Goal: Transaction & Acquisition: Purchase product/service

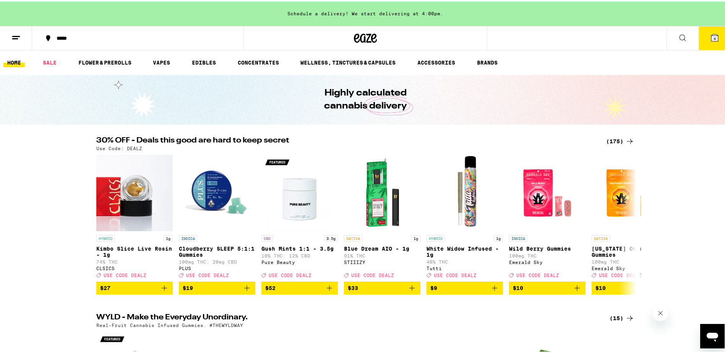
click at [714, 37] on span "4" at bounding box center [715, 37] width 2 height 5
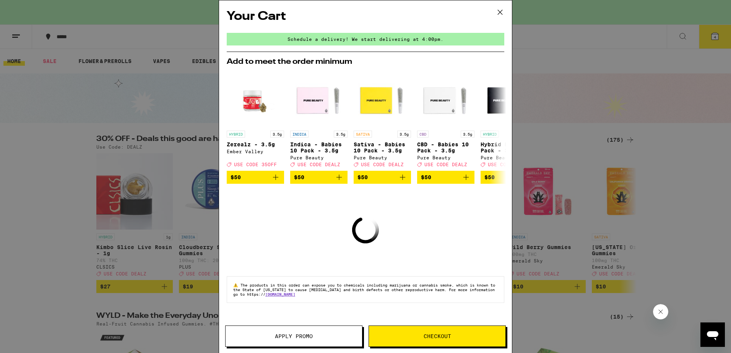
click at [502, 11] on icon at bounding box center [500, 12] width 5 height 5
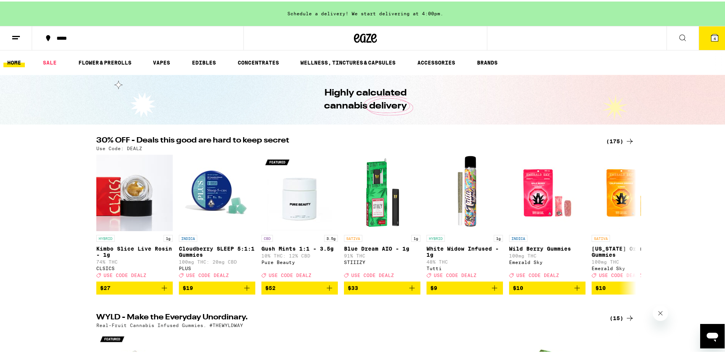
click at [713, 36] on icon at bounding box center [714, 36] width 9 height 9
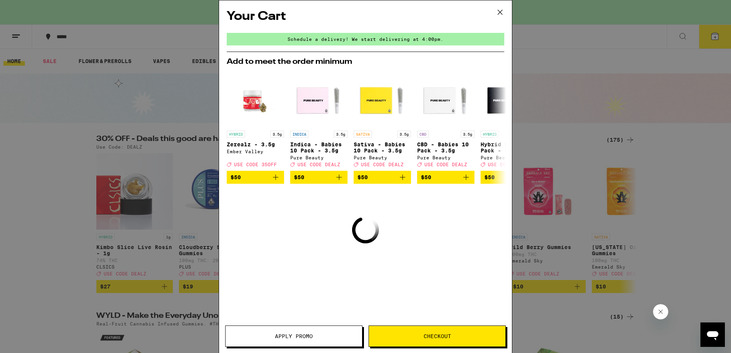
click at [435, 336] on span "Checkout" at bounding box center [438, 336] width 28 height 5
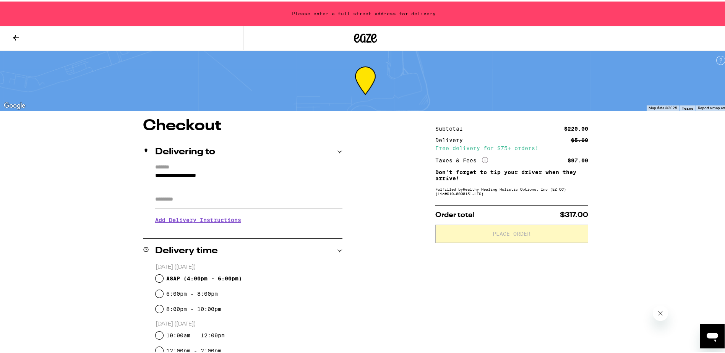
click at [20, 35] on icon at bounding box center [15, 36] width 9 height 9
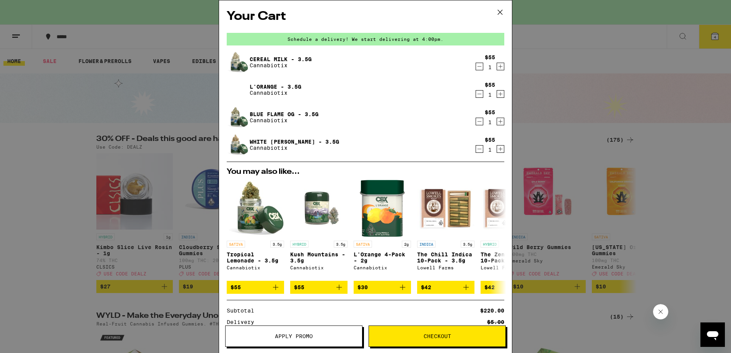
click at [436, 334] on span "Checkout" at bounding box center [438, 336] width 28 height 5
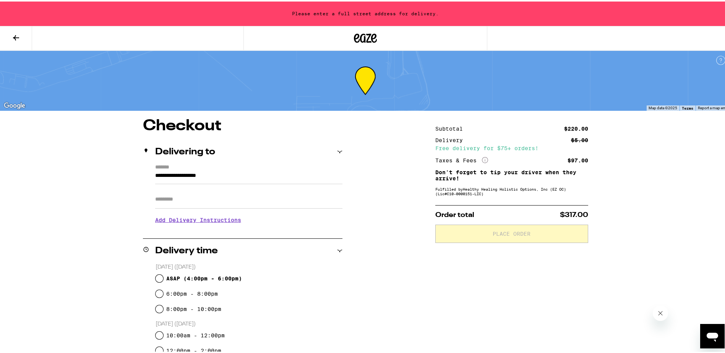
click at [176, 176] on input "**********" at bounding box center [248, 176] width 187 height 13
click at [175, 176] on input "**********" at bounding box center [248, 176] width 187 height 13
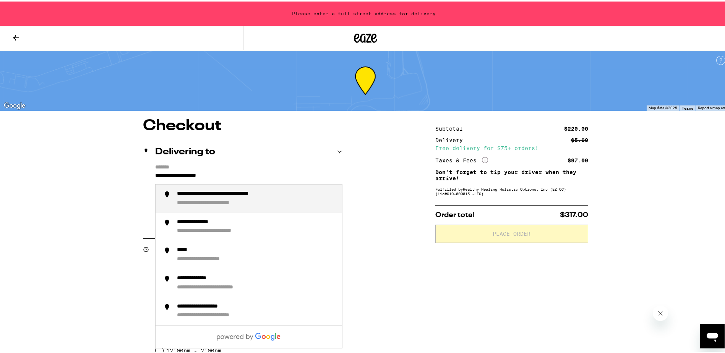
drag, startPoint x: 240, startPoint y: 171, endPoint x: 76, endPoint y: 177, distance: 163.7
click at [76, 177] on div "**********" at bounding box center [365, 298] width 731 height 597
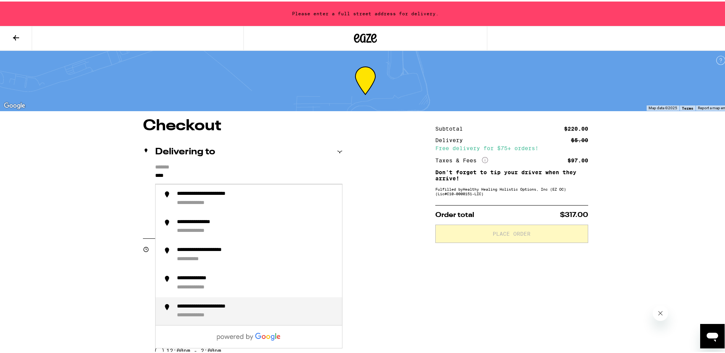
click at [229, 307] on div "**********" at bounding box center [220, 305] width 86 height 7
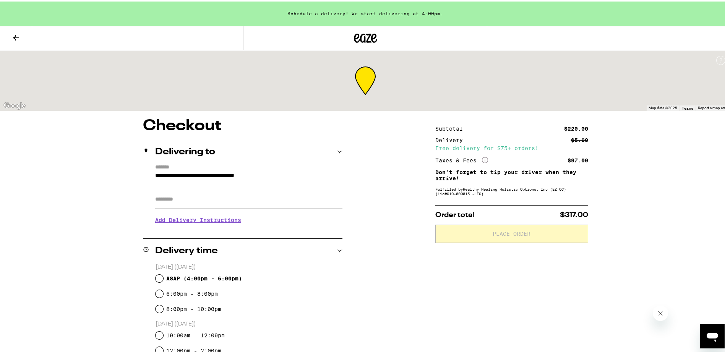
type input "**********"
click at [179, 199] on input "Apt/Suite" at bounding box center [248, 198] width 187 height 18
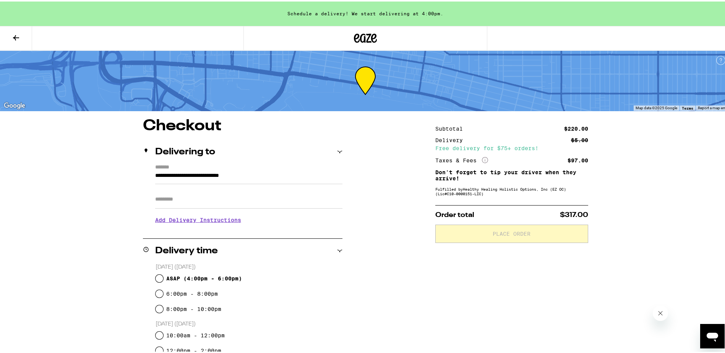
type input "**********"
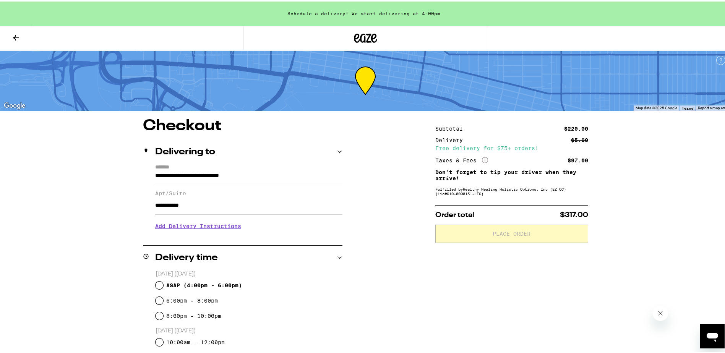
click at [186, 228] on h3 "Add Delivery Instructions" at bounding box center [248, 225] width 187 height 18
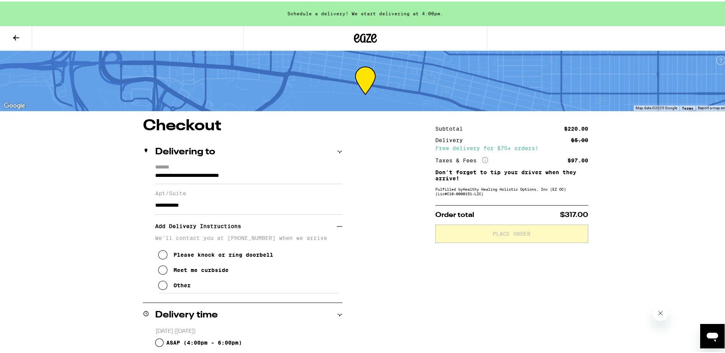
click at [158, 289] on icon at bounding box center [162, 283] width 9 height 9
click at [164, 302] on textarea "Enter any other delivery instructions you want driver to know" at bounding box center [249, 310] width 182 height 36
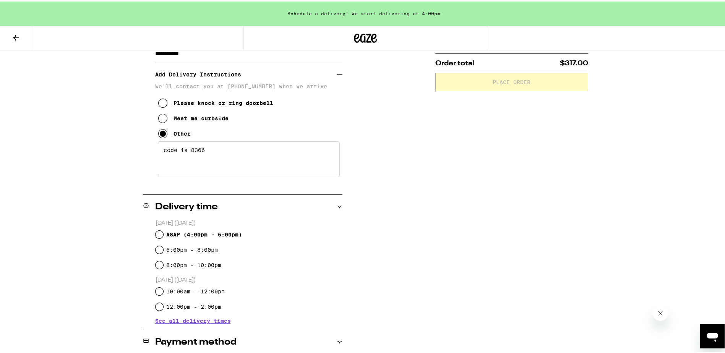
scroll to position [153, 0]
type textarea "code is 8366"
click at [156, 233] on input "ASAP ( 4:00pm - 6:00pm )" at bounding box center [160, 232] width 8 height 8
radio input "true"
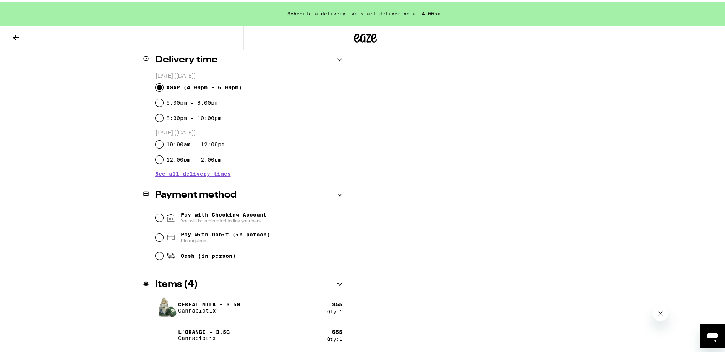
scroll to position [306, 0]
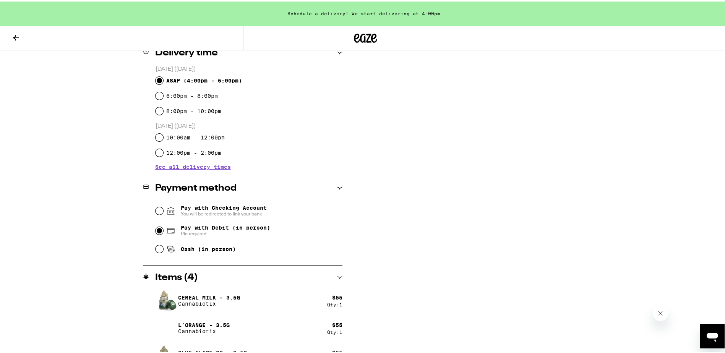
click at [156, 230] on input "Pay with Debit (in person) Pin required" at bounding box center [160, 230] width 8 height 8
radio input "true"
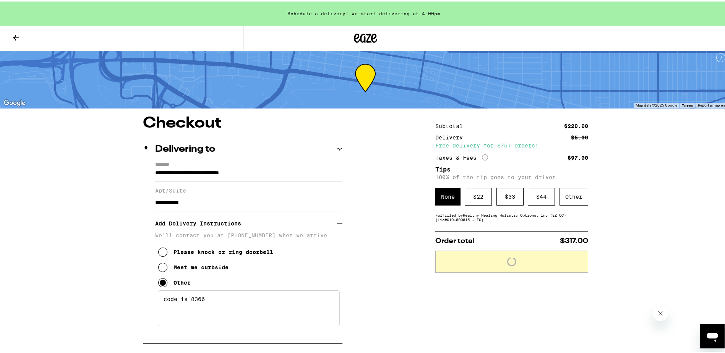
scroll to position [0, 0]
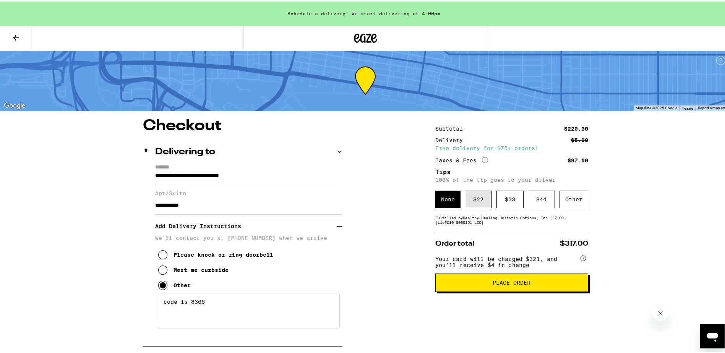
click at [476, 203] on div "$ 22" at bounding box center [478, 198] width 27 height 18
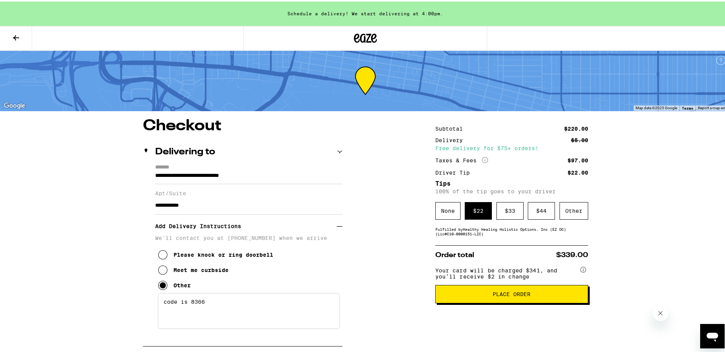
click at [533, 295] on span "Place Order" at bounding box center [512, 292] width 140 height 5
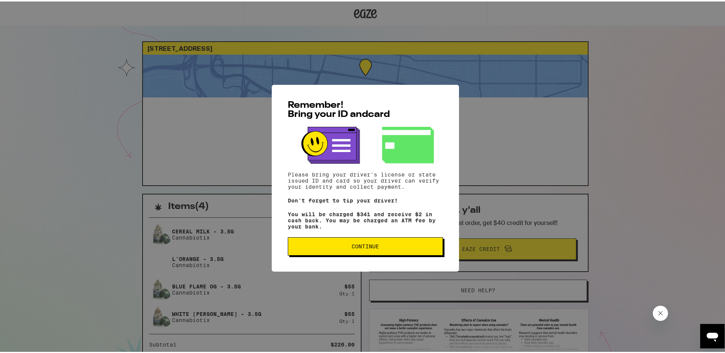
click at [414, 251] on button "Continue" at bounding box center [365, 245] width 155 height 18
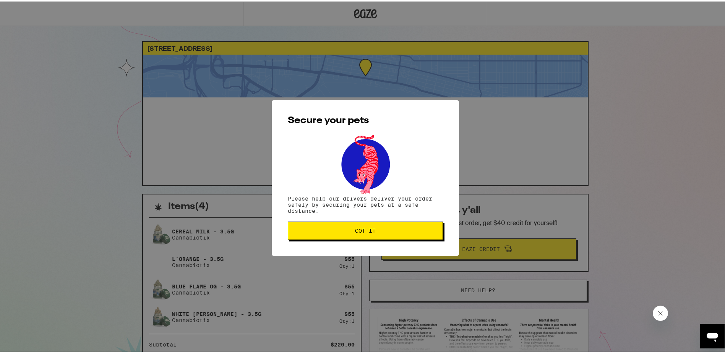
click at [410, 237] on button "Got it" at bounding box center [365, 229] width 155 height 18
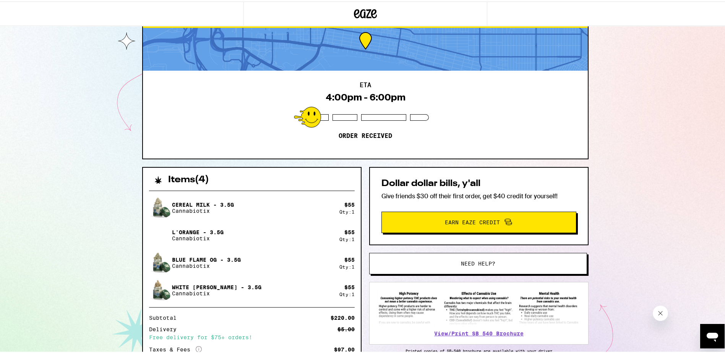
scroll to position [38, 0]
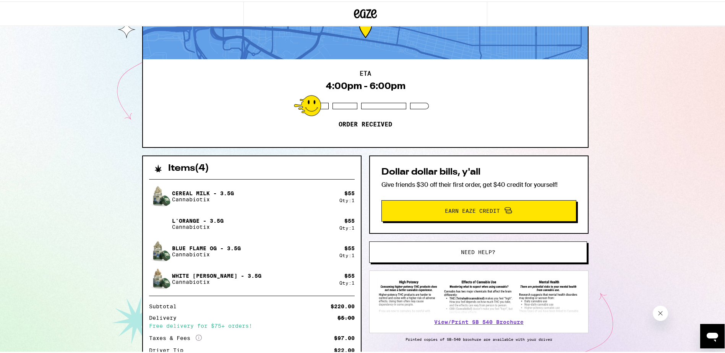
click at [482, 253] on span "Need help?" at bounding box center [478, 250] width 34 height 5
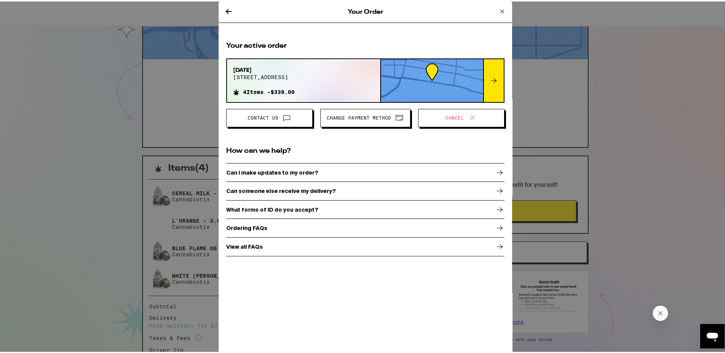
click at [448, 122] on button "Cancel" at bounding box center [461, 116] width 86 height 18
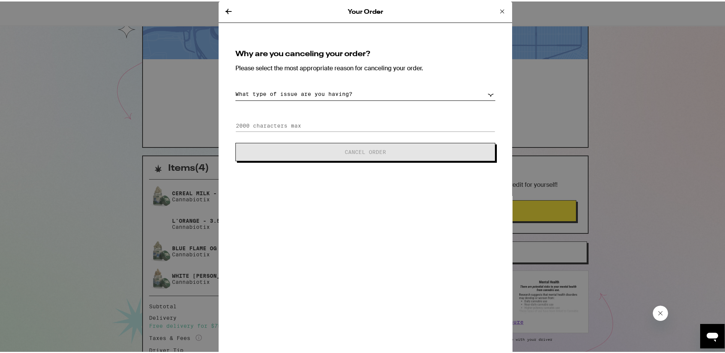
click at [285, 90] on select "What type of issue are you having? Order taking too long Order arriving too soo…" at bounding box center [365, 92] width 260 height 13
select select "wrong-address"
click at [235, 86] on select "What type of issue are you having? Order taking too long Order arriving too soo…" at bounding box center [365, 92] width 260 height 13
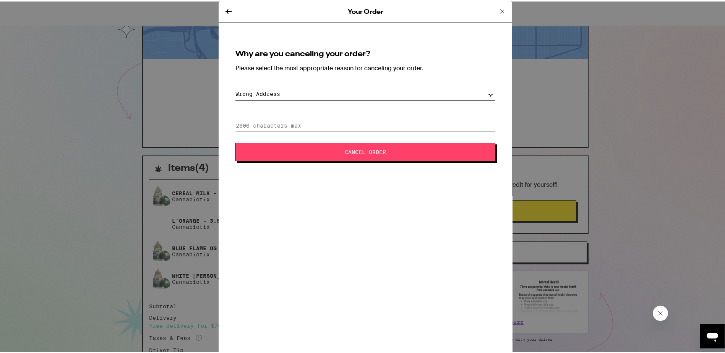
click at [315, 152] on span "Cancel Order" at bounding box center [365, 150] width 198 height 5
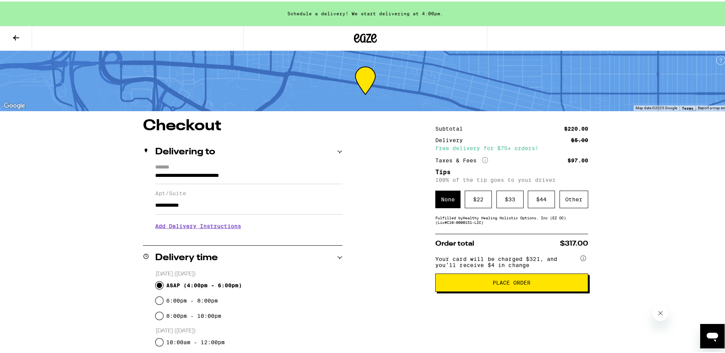
click at [165, 174] on input "**********" at bounding box center [248, 176] width 187 height 13
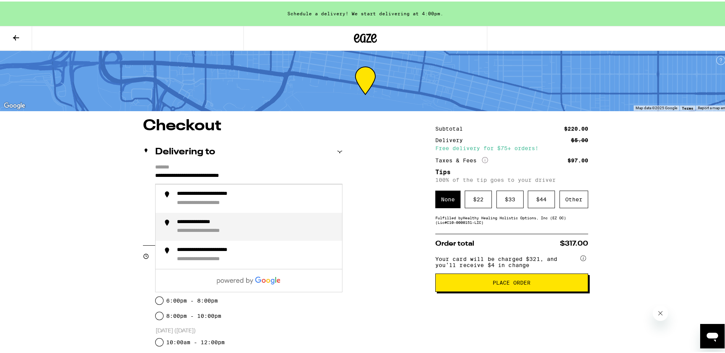
click at [247, 227] on div "**********" at bounding box center [256, 225] width 159 height 16
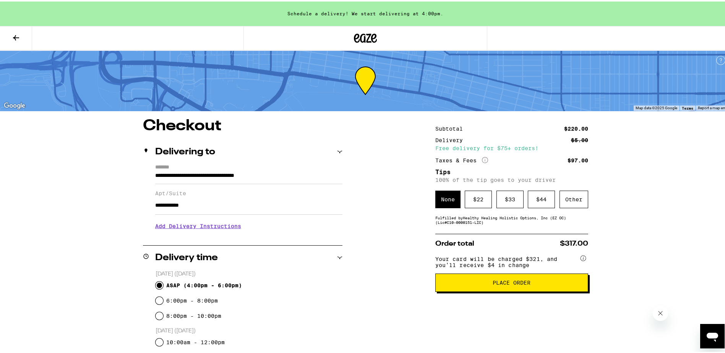
type input "**********"
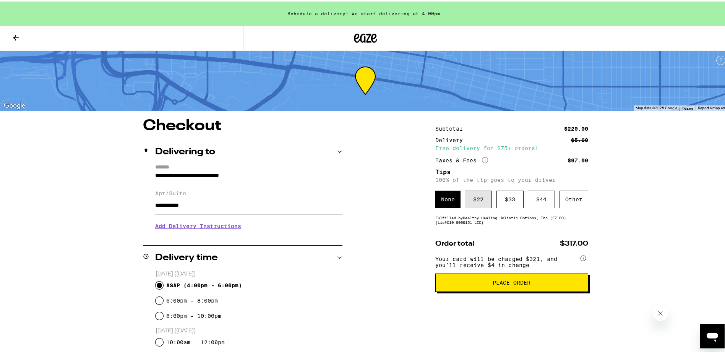
click at [474, 197] on div "$ 22" at bounding box center [478, 198] width 27 height 18
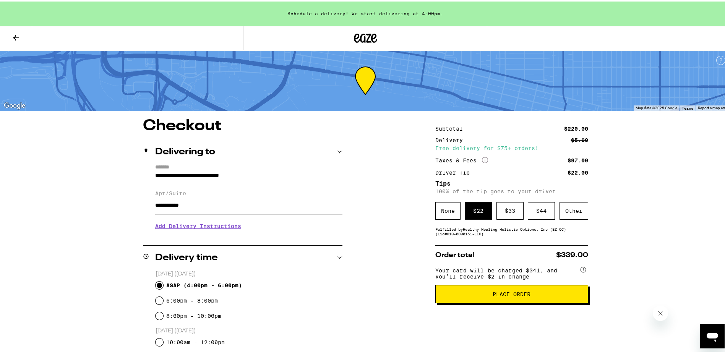
click at [513, 295] on span "Place Order" at bounding box center [512, 292] width 38 height 5
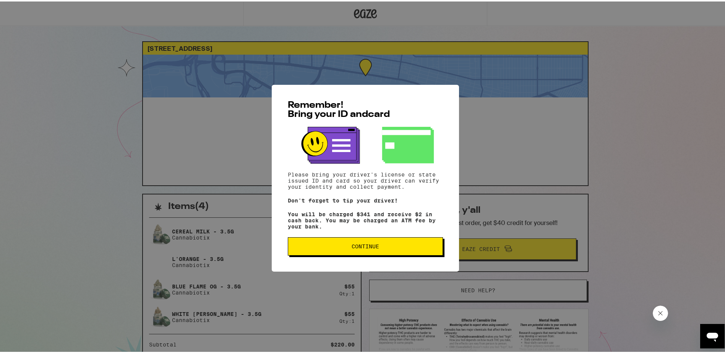
click at [360, 245] on span "Continue" at bounding box center [366, 244] width 28 height 5
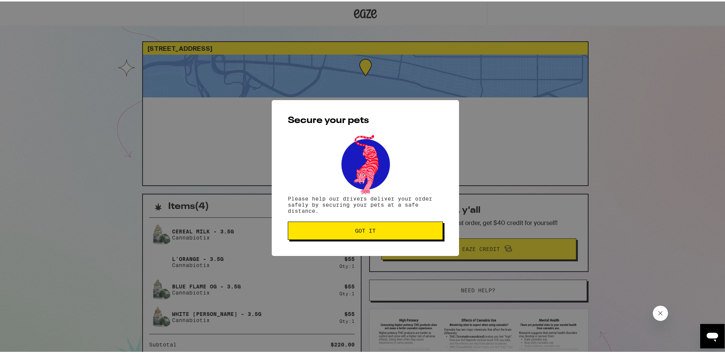
click at [368, 228] on span "Got it" at bounding box center [365, 229] width 21 height 5
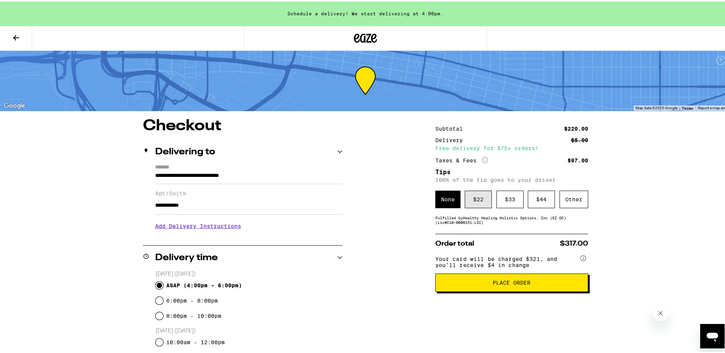
click at [477, 202] on div "$ 22" at bounding box center [478, 198] width 27 height 18
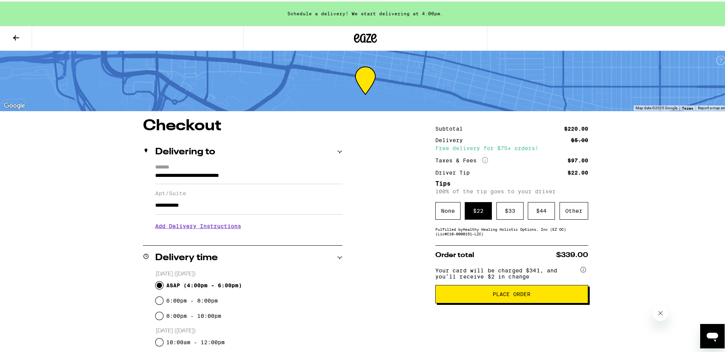
click at [515, 295] on span "Place Order" at bounding box center [512, 292] width 38 height 5
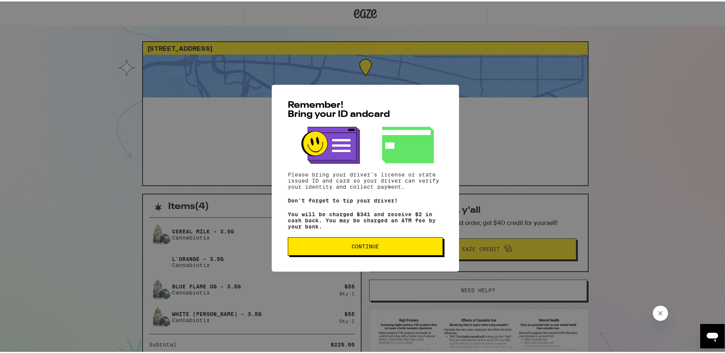
click at [354, 248] on span "Continue" at bounding box center [366, 244] width 28 height 5
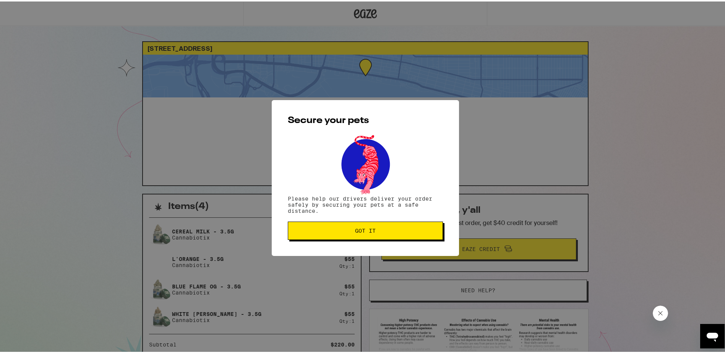
click at [364, 230] on span "Got it" at bounding box center [365, 229] width 21 height 5
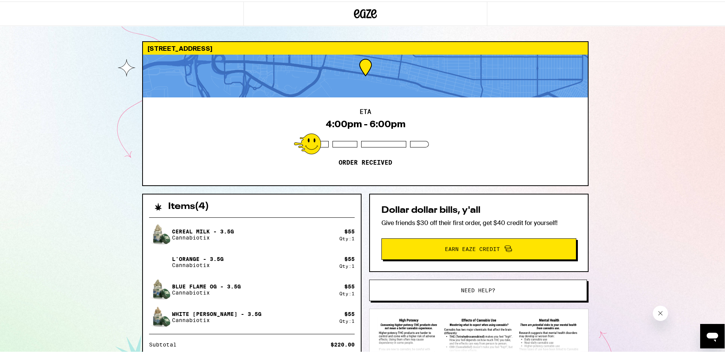
click at [360, 13] on icon at bounding box center [365, 12] width 11 height 9
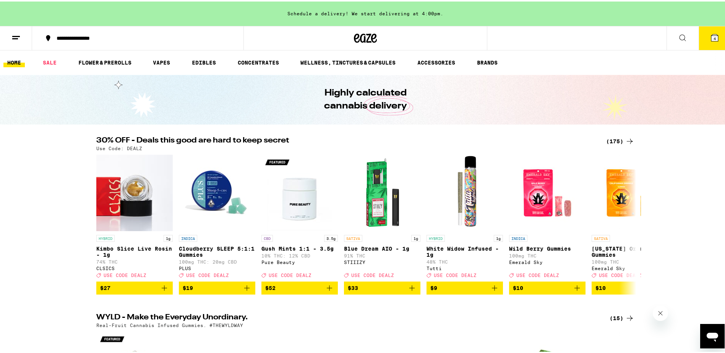
click at [18, 36] on icon at bounding box center [15, 36] width 9 height 9
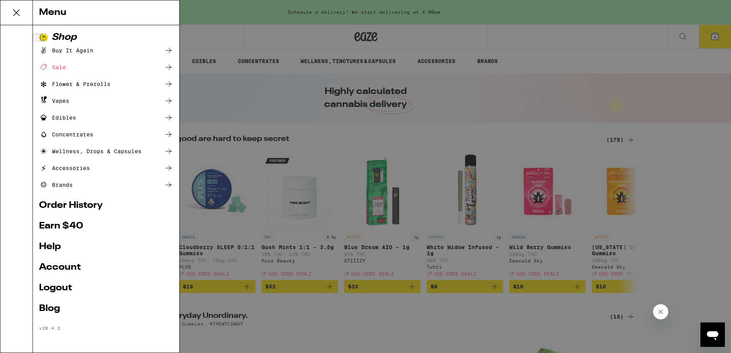
click at [54, 208] on link "Order History" at bounding box center [106, 205] width 134 height 9
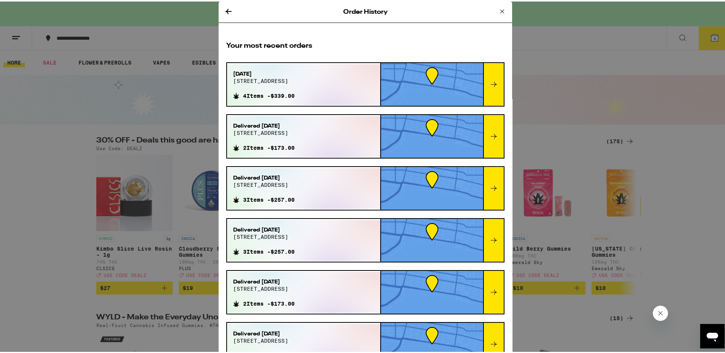
click at [489, 83] on icon at bounding box center [493, 82] width 9 height 9
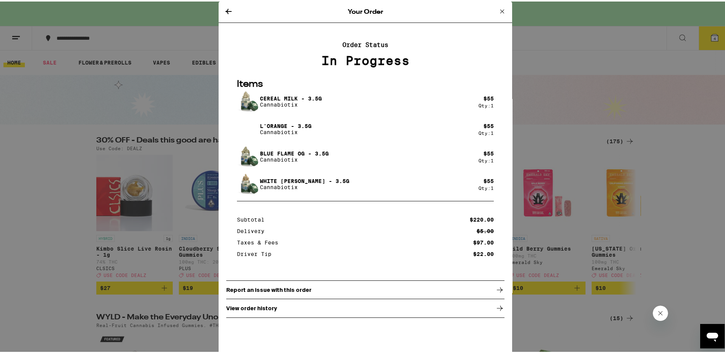
click at [227, 10] on icon at bounding box center [228, 9] width 9 height 9
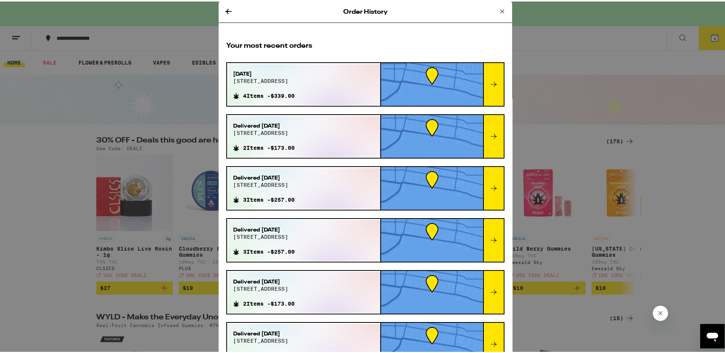
click at [498, 8] on icon at bounding box center [502, 9] width 9 height 9
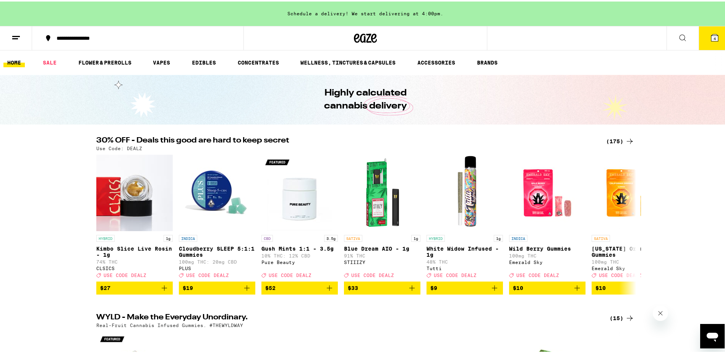
click at [714, 36] on span "4" at bounding box center [715, 37] width 2 height 5
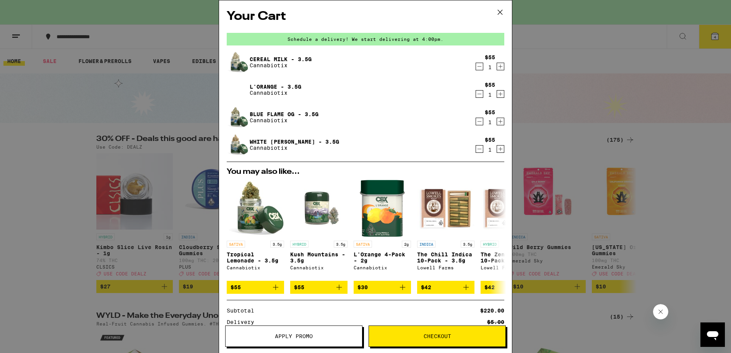
click at [501, 11] on icon at bounding box center [499, 11] width 11 height 11
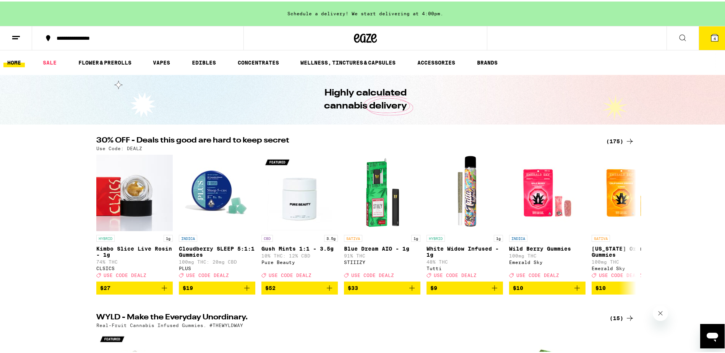
click at [16, 37] on line at bounding box center [15, 37] width 6 height 0
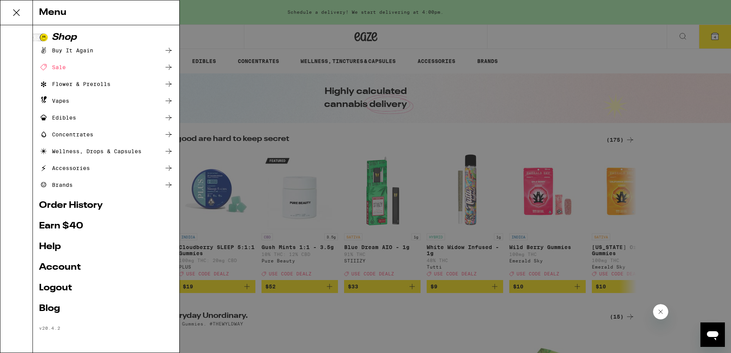
click at [58, 287] on link "Logout" at bounding box center [106, 288] width 134 height 9
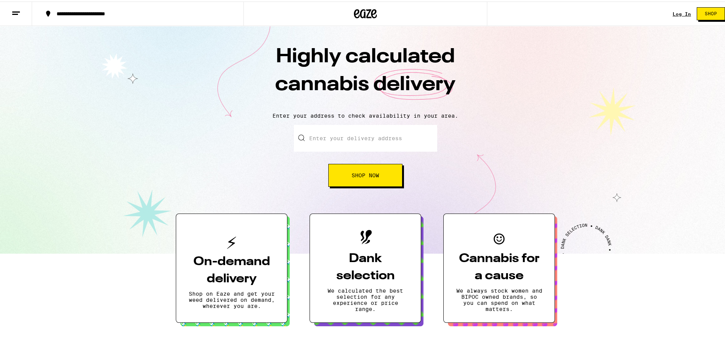
click at [674, 10] on link "Log In" at bounding box center [682, 12] width 18 height 5
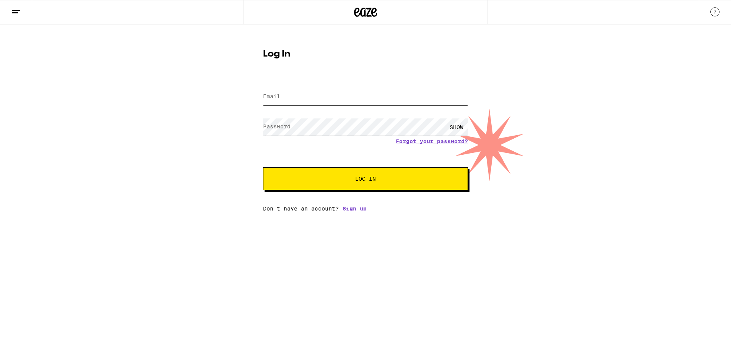
type input "[EMAIL_ADDRESS][DOMAIN_NAME]"
click at [332, 178] on span "Log In" at bounding box center [365, 178] width 143 height 5
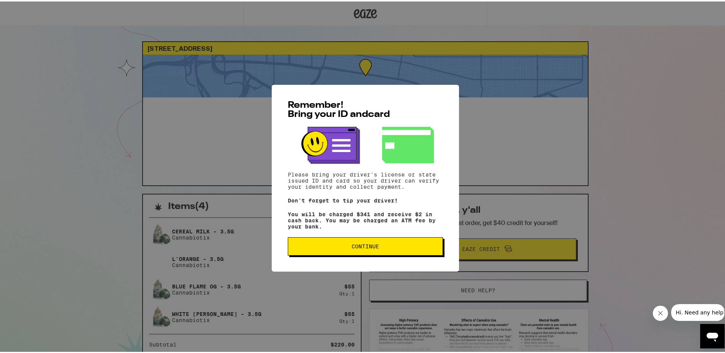
click at [383, 248] on span "Continue" at bounding box center [365, 244] width 142 height 5
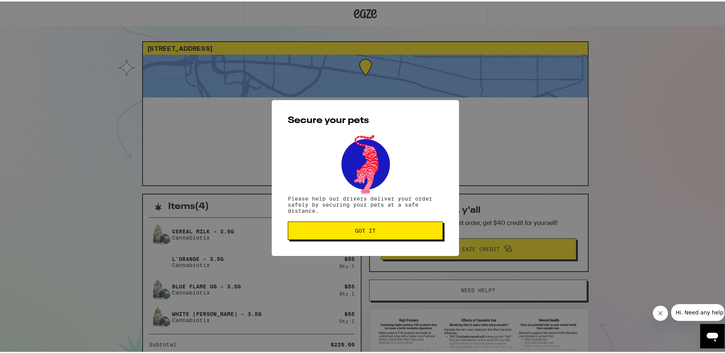
click at [376, 229] on span "Got it" at bounding box center [365, 229] width 142 height 5
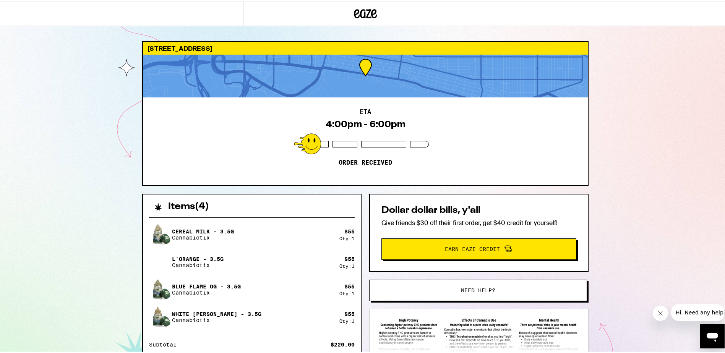
click at [364, 11] on icon at bounding box center [365, 12] width 23 height 14
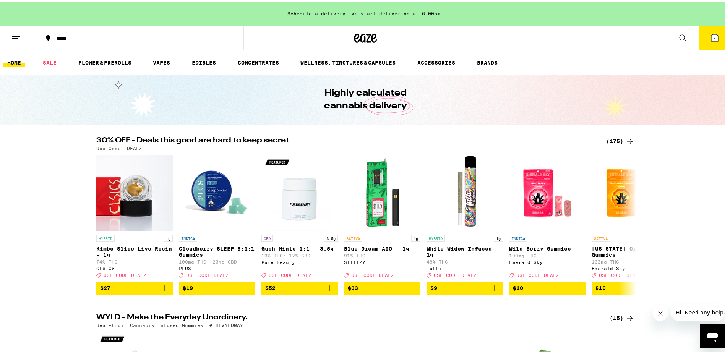
click at [16, 37] on line at bounding box center [15, 37] width 6 height 0
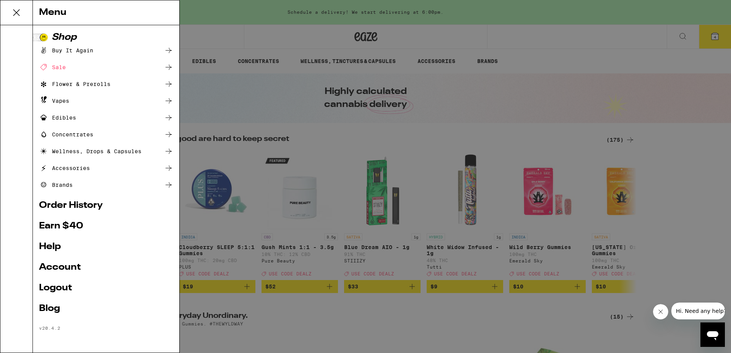
click at [81, 204] on link "Order History" at bounding box center [106, 205] width 134 height 9
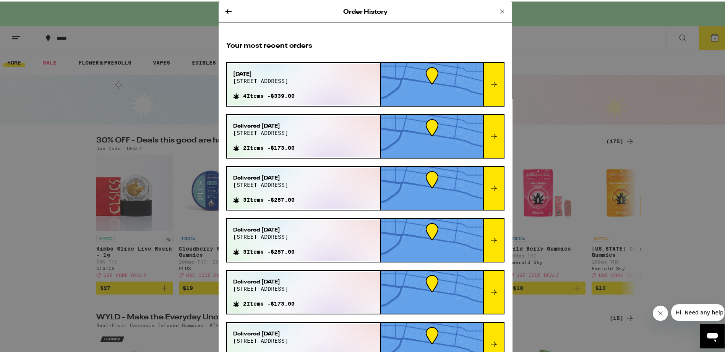
click at [498, 9] on icon at bounding box center [502, 9] width 9 height 9
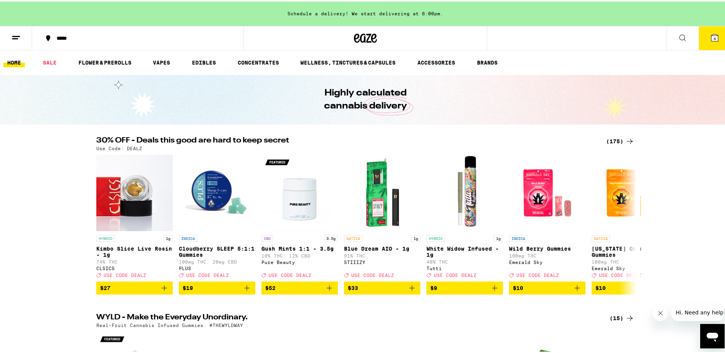
click at [711, 37] on icon at bounding box center [714, 36] width 7 height 7
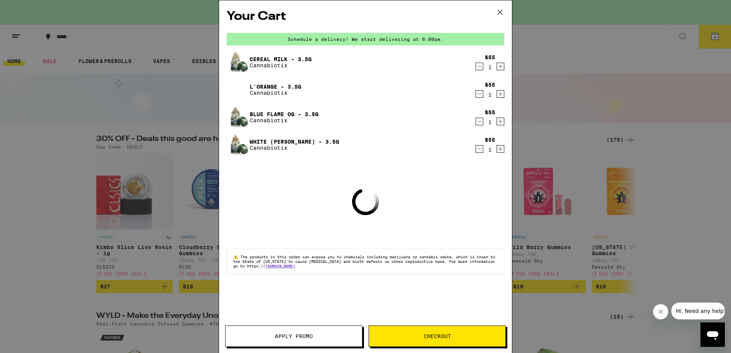
click at [479, 70] on icon "Decrement" at bounding box center [479, 66] width 7 height 9
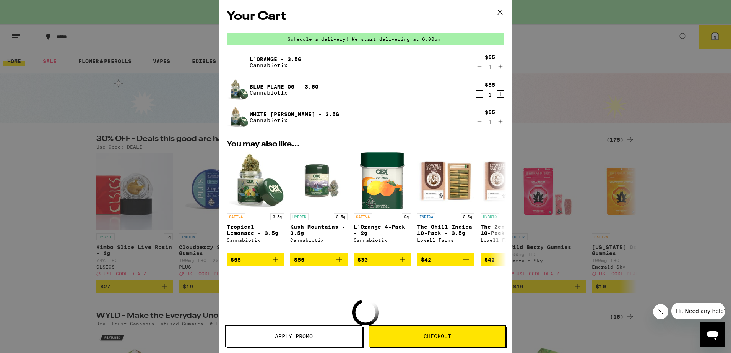
click at [476, 65] on icon "Decrement" at bounding box center [479, 66] width 7 height 9
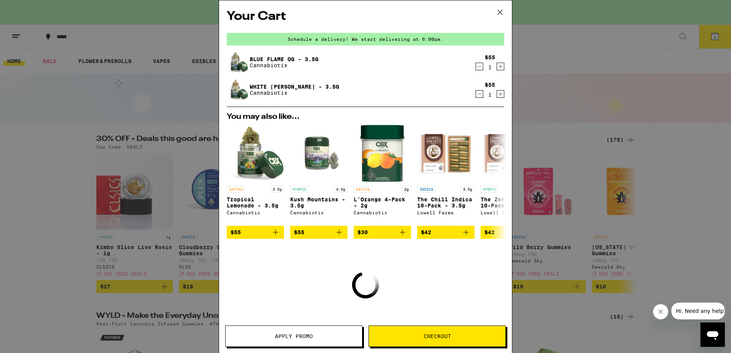
click at [476, 67] on icon "Decrement" at bounding box center [479, 66] width 7 height 9
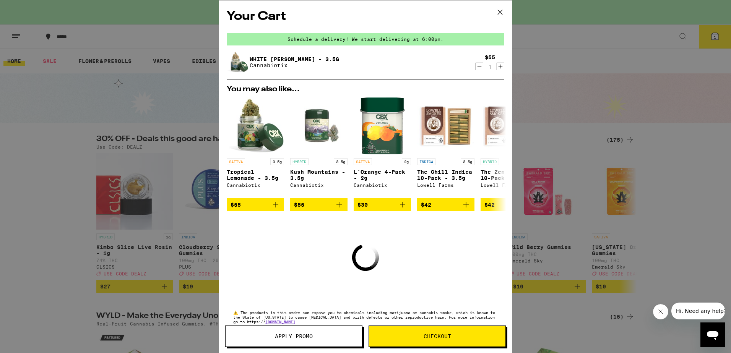
click at [476, 68] on icon "Decrement" at bounding box center [479, 66] width 7 height 9
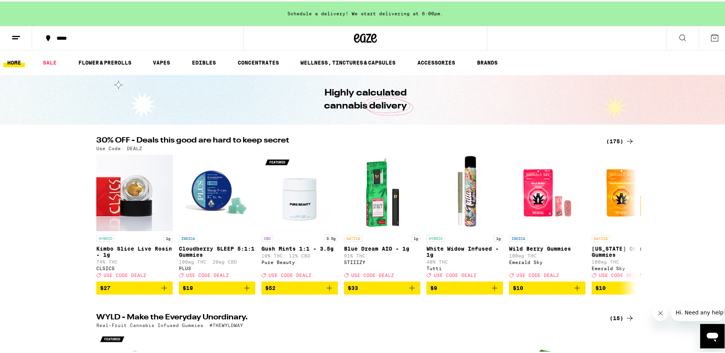
click at [16, 35] on line at bounding box center [16, 35] width 8 height 0
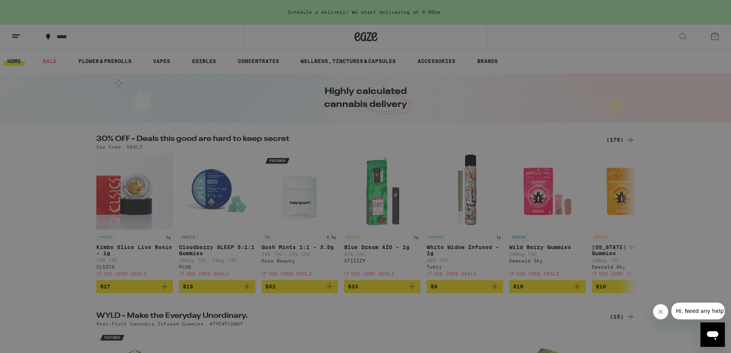
click at [57, 206] on link "Order History" at bounding box center [106, 205] width 134 height 9
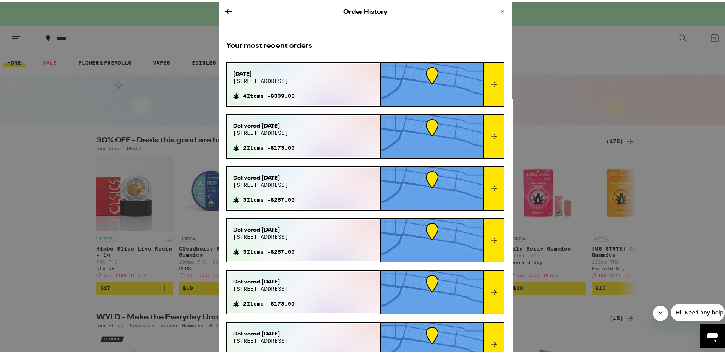
click at [491, 83] on icon at bounding box center [494, 82] width 6 height 5
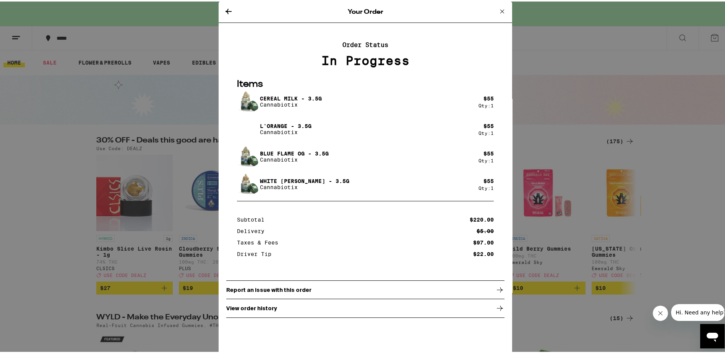
click at [248, 310] on p "View order history" at bounding box center [251, 307] width 51 height 6
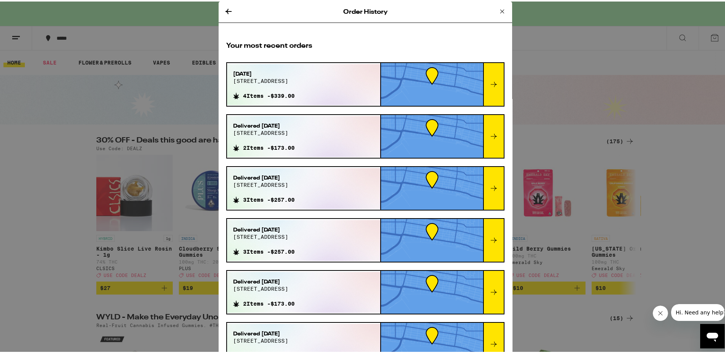
click at [381, 82] on div at bounding box center [432, 83] width 102 height 43
click at [489, 82] on icon at bounding box center [493, 82] width 9 height 9
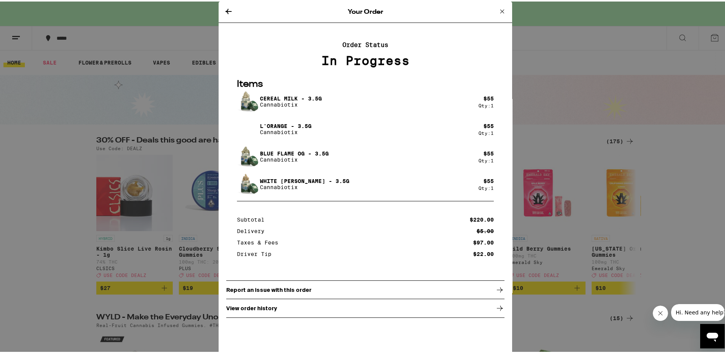
click at [227, 9] on icon at bounding box center [228, 9] width 9 height 9
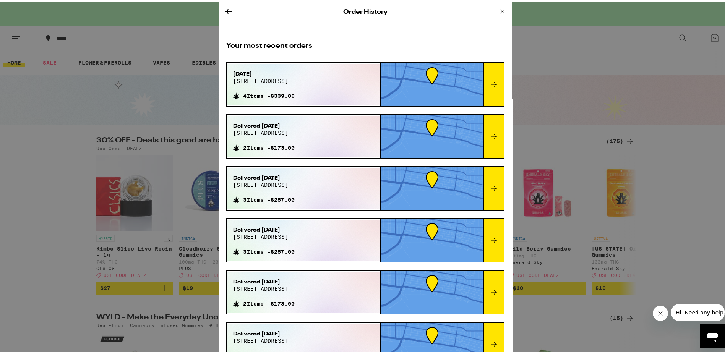
click at [491, 83] on icon at bounding box center [494, 82] width 6 height 5
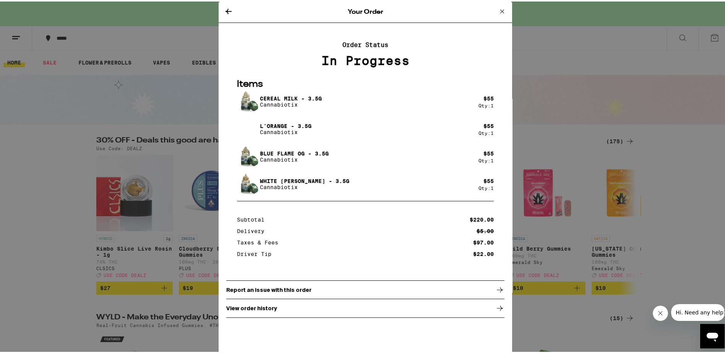
click at [501, 11] on icon at bounding box center [502, 9] width 9 height 9
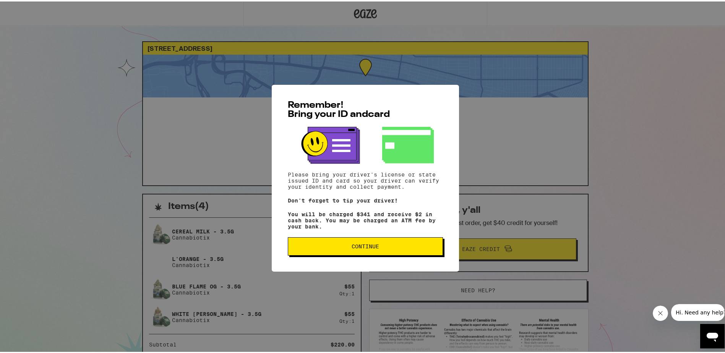
click at [363, 244] on span "Continue" at bounding box center [366, 244] width 28 height 5
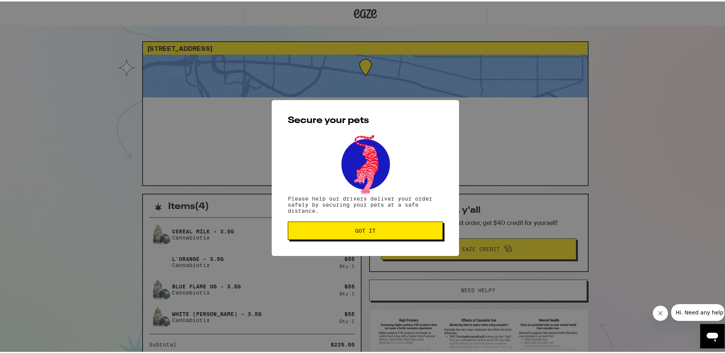
click at [366, 234] on button "Got it" at bounding box center [365, 229] width 155 height 18
